Goal: Task Accomplishment & Management: Manage account settings

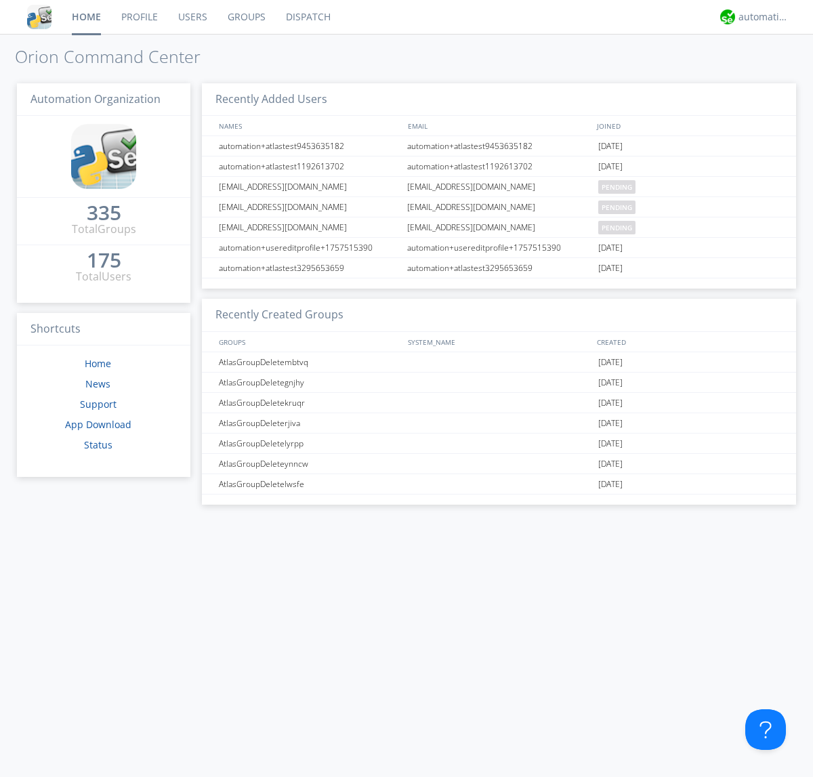
click at [192, 17] on link "Users" at bounding box center [192, 17] width 49 height 34
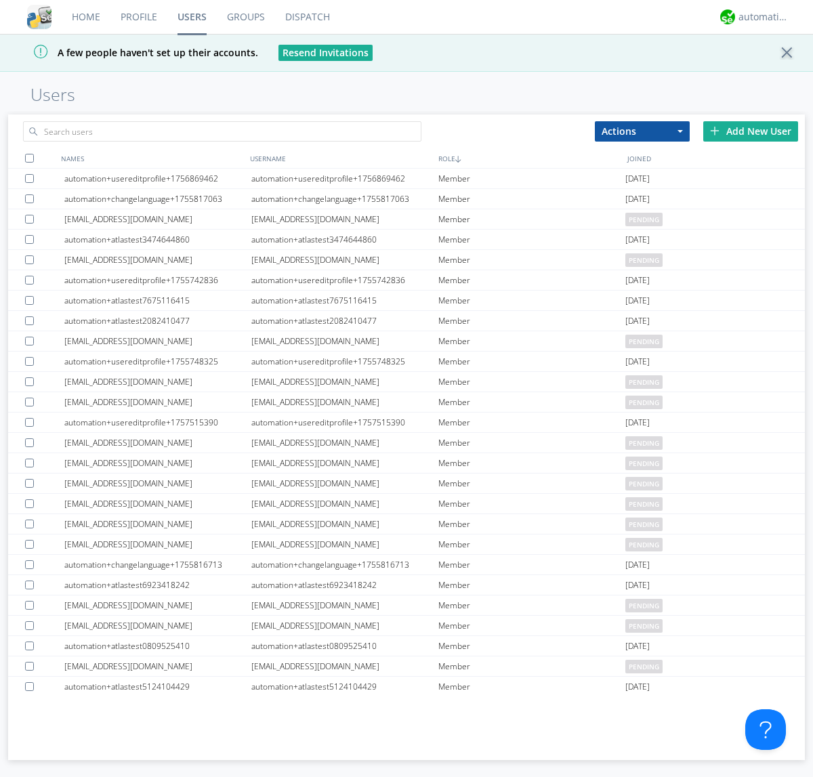
click at [751, 131] on div "Add New User" at bounding box center [750, 131] width 95 height 20
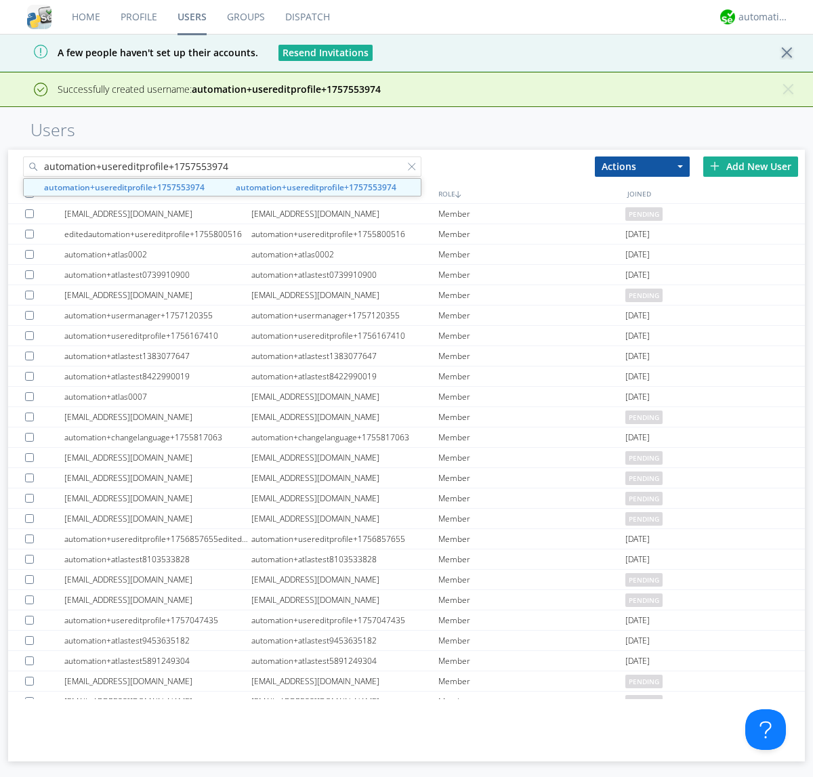
type input "automation+usereditprofile+1757553974"
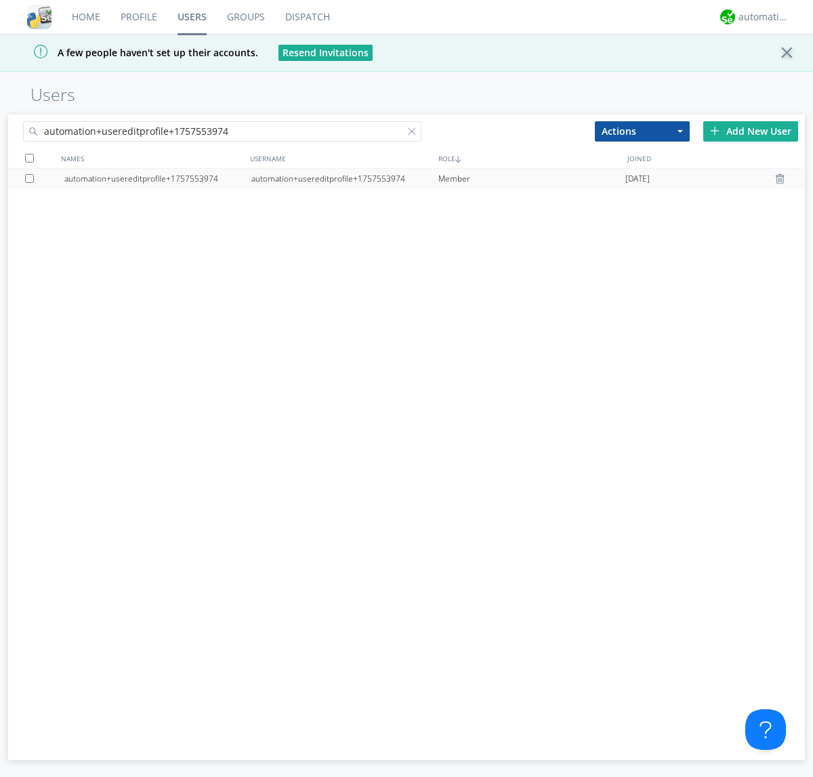
click at [344, 178] on div "automation+usereditprofile+1757553974" at bounding box center [344, 179] width 187 height 20
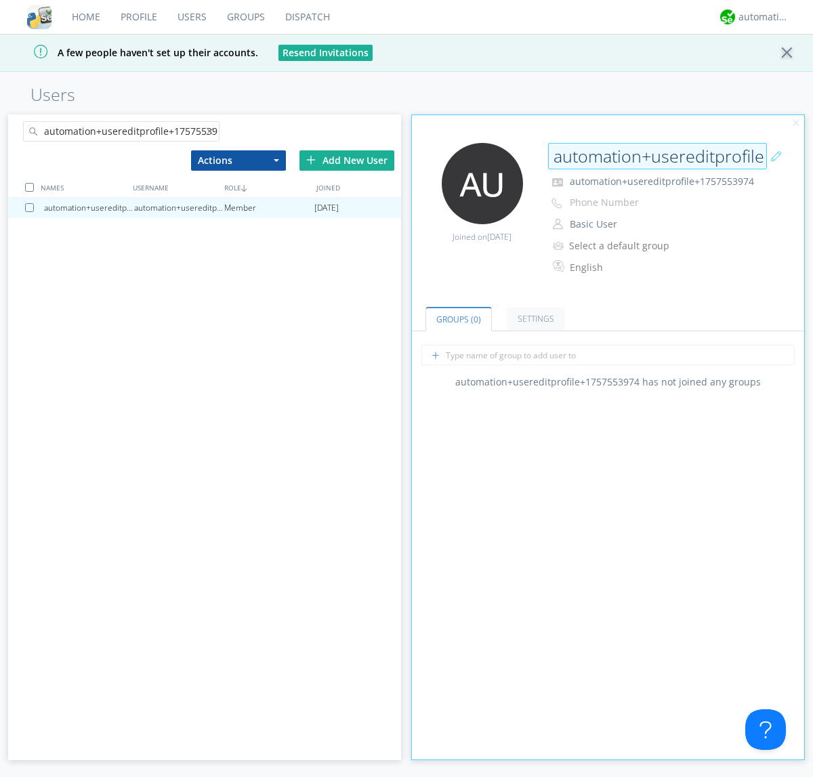
click at [657, 156] on input "automation+usereditprofile+1757553974" at bounding box center [657, 156] width 219 height 27
type input "editedautomation+usereditprofile+1757553974"
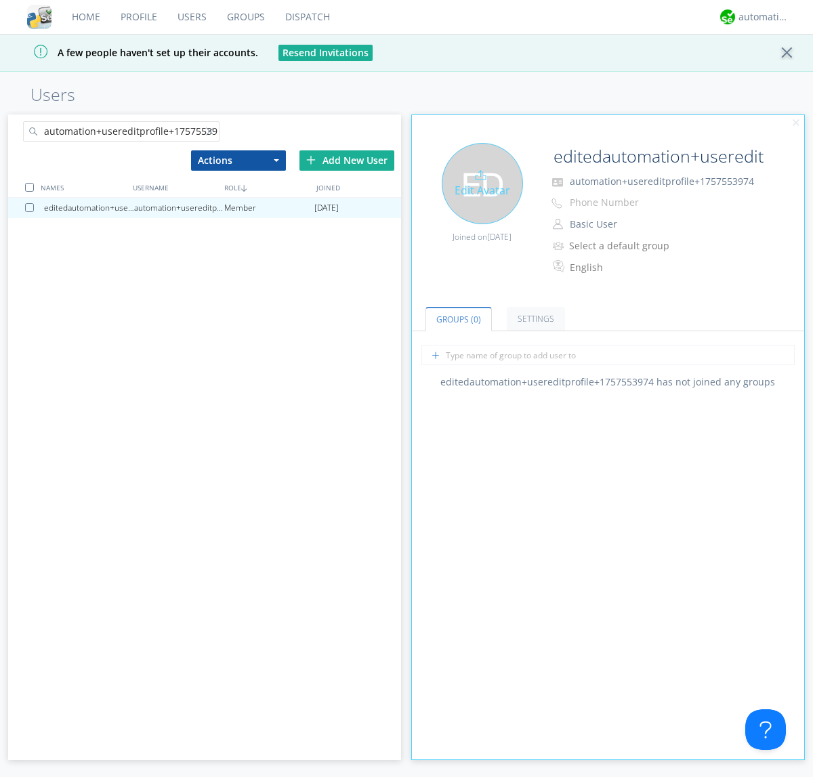
click at [482, 183] on div "Edit Avatar" at bounding box center [482, 183] width 81 height 81
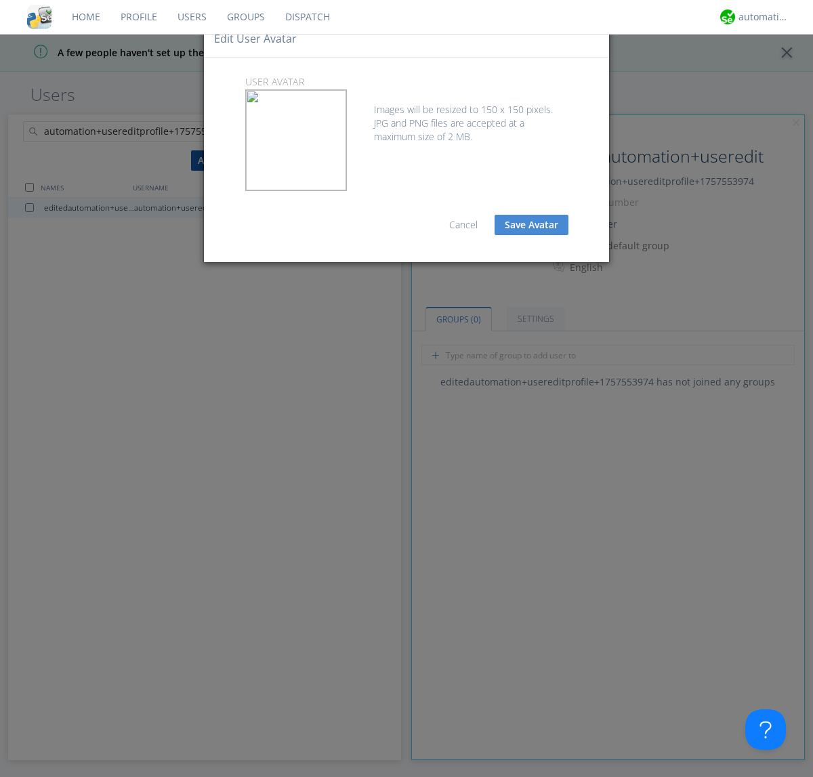
click at [531, 225] on button "Save Avatar" at bounding box center [532, 225] width 74 height 20
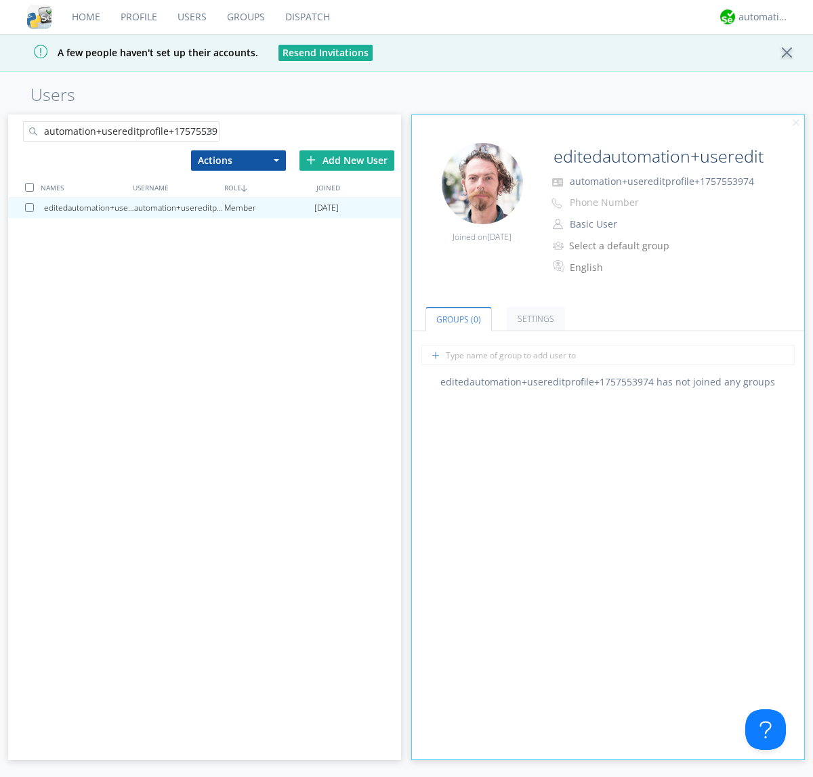
click at [212, 133] on div at bounding box center [213, 134] width 14 height 14
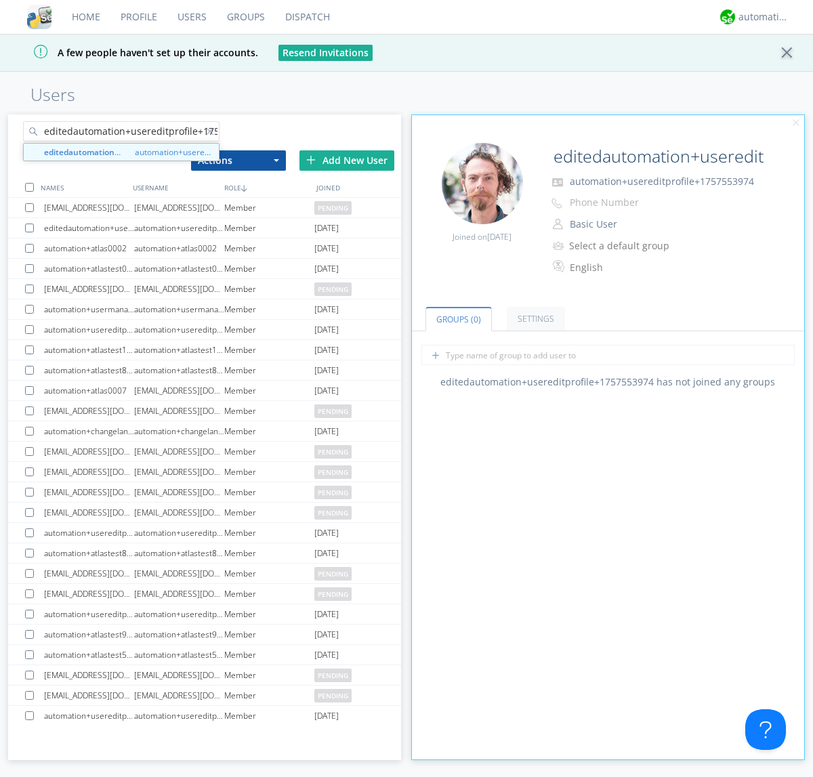
scroll to position [0, 36]
type input "editedautomation+usereditprofile+1757553974"
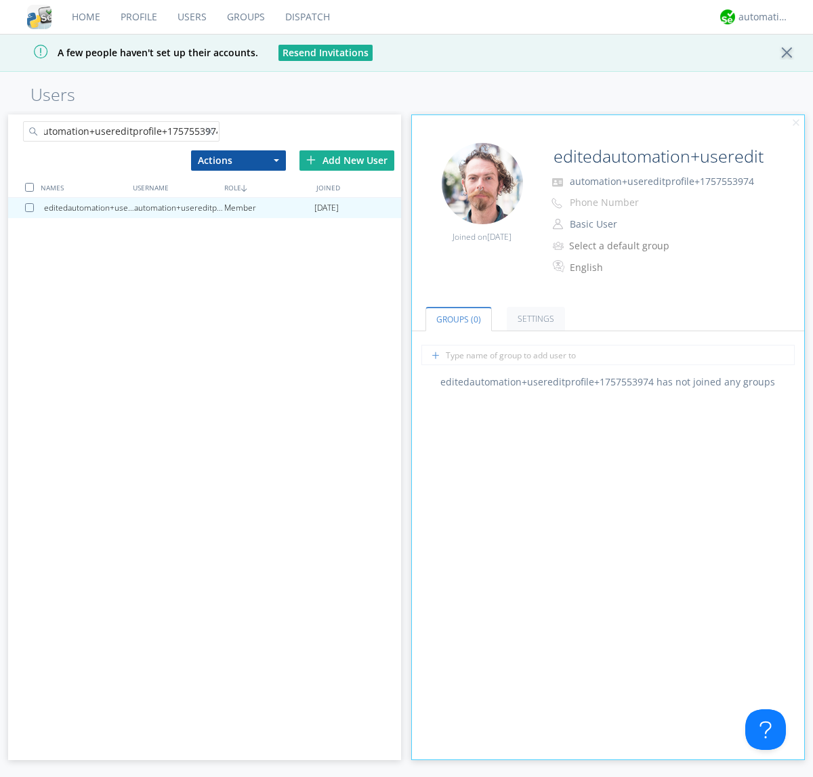
click at [29, 187] on div at bounding box center [29, 187] width 9 height 9
click at [238, 160] on button "Actions" at bounding box center [238, 160] width 95 height 20
click at [0, 0] on link "Delete User" at bounding box center [0, 0] width 0 height 0
